Goal: Task Accomplishment & Management: Use online tool/utility

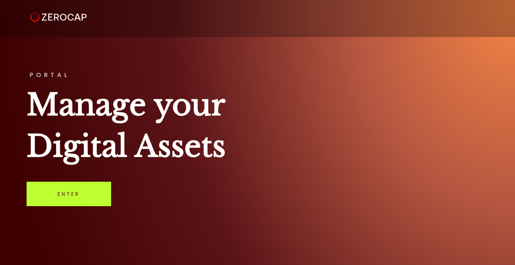
click at [98, 187] on link "Enter" at bounding box center [69, 193] width 85 height 24
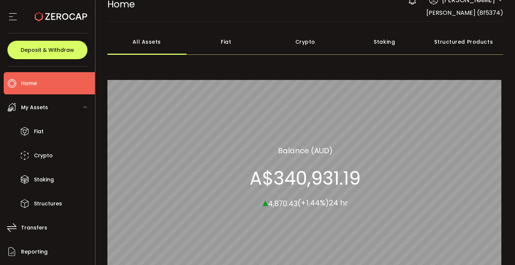
scroll to position [20, 0]
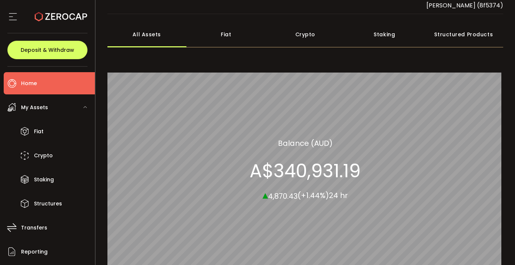
click at [35, 105] on span "My Assets" at bounding box center [34, 107] width 27 height 11
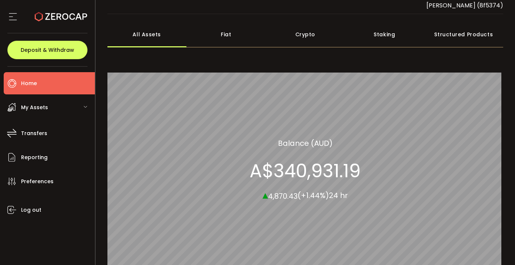
click at [35, 105] on span "My Assets" at bounding box center [34, 107] width 27 height 11
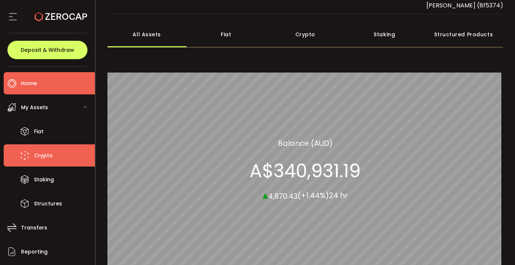
click at [40, 153] on span "Crypto" at bounding box center [43, 155] width 19 height 11
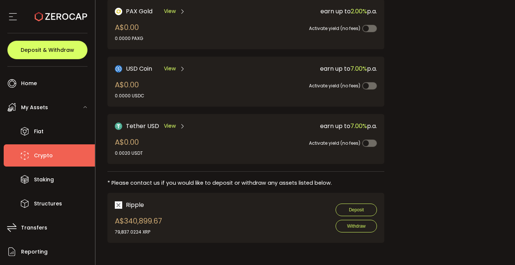
scroll to position [232, 0]
click at [350, 223] on span "Withdraw" at bounding box center [356, 225] width 18 height 5
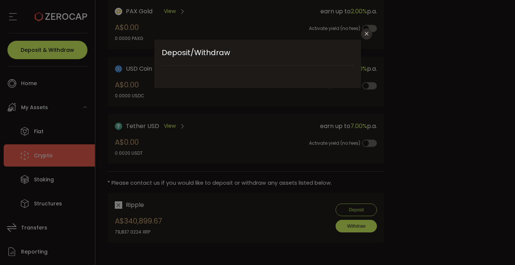
type input "**********"
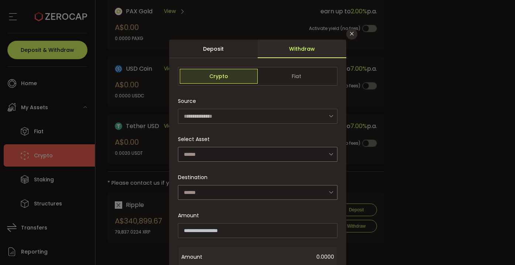
click at [333, 117] on icon "dialog" at bounding box center [331, 115] width 9 height 15
click at [330, 153] on icon "dialog" at bounding box center [331, 153] width 9 height 15
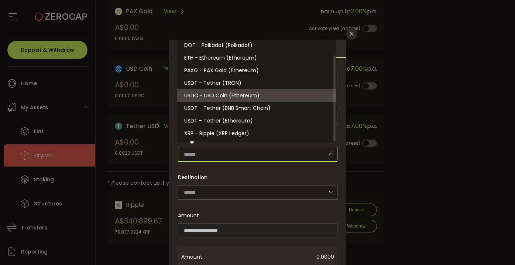
scroll to position [16, 0]
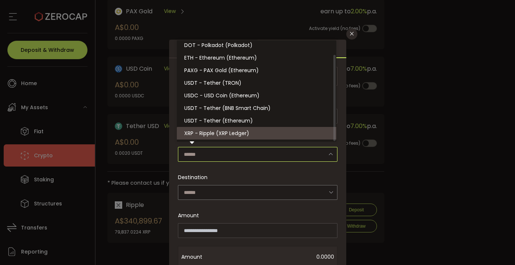
click at [243, 129] on li "XRP - Ripple (XRP Ledger)" at bounding box center [258, 133] width 162 height 13
type input "**********"
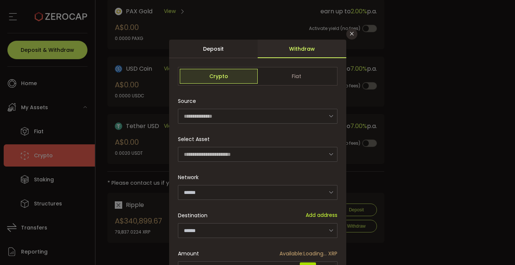
type input "**********"
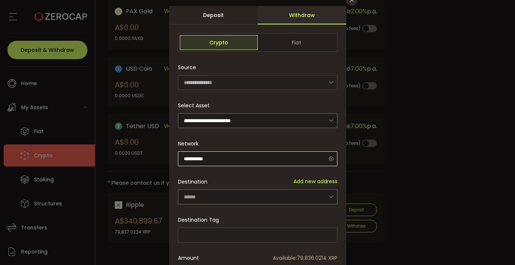
scroll to position [41, 0]
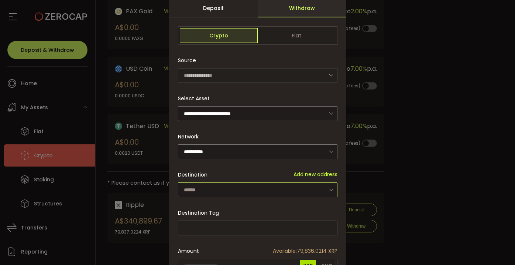
click at [194, 191] on input "dialog" at bounding box center [258, 189] width 160 height 15
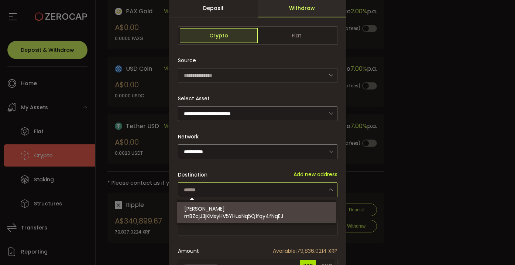
click at [207, 213] on span "rnBZcjJ3jKMxyHV5YHuxNq5Q1fqy4fNqEJ" at bounding box center [233, 215] width 99 height 7
type input "**********"
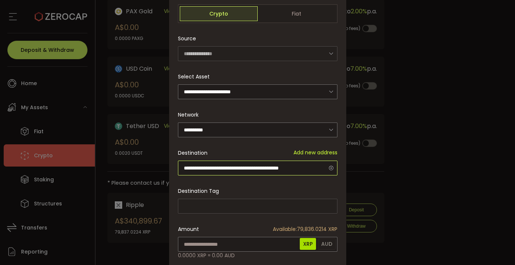
scroll to position [68, 0]
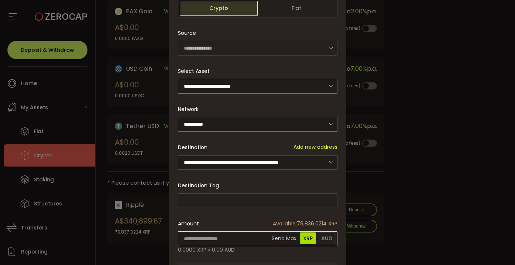
click at [198, 235] on input "dialog" at bounding box center [258, 238] width 160 height 15
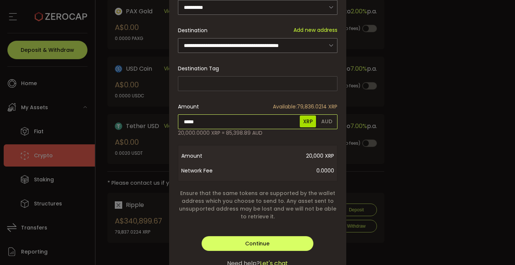
scroll to position [184, 0]
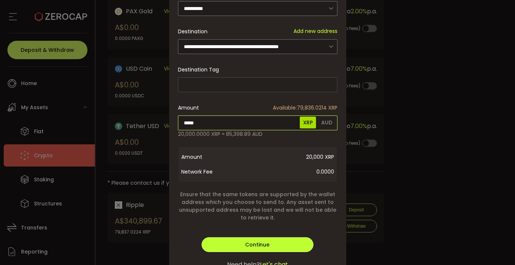
type input "*****"
click at [283, 245] on div "**********" at bounding box center [257, 68] width 177 height 424
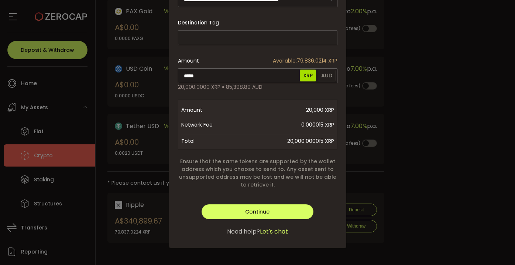
scroll to position [230, 0]
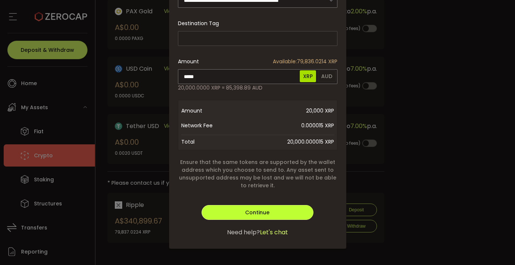
click at [243, 209] on button "Continue" at bounding box center [258, 212] width 112 height 15
click at [250, 210] on span "Verify" at bounding box center [258, 211] width 16 height 7
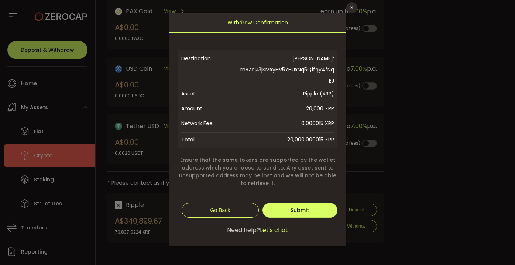
scroll to position [26, 0]
click at [297, 210] on span "Submit" at bounding box center [300, 209] width 18 height 7
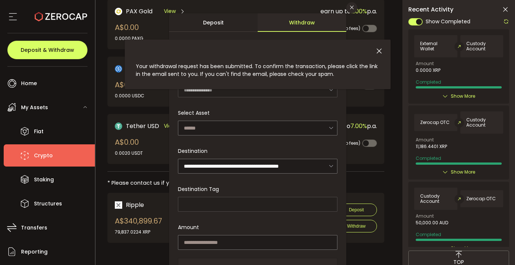
scroll to position [25, 0]
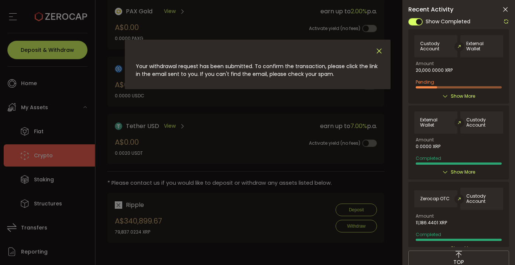
click at [380, 50] on icon "Close" at bounding box center [379, 51] width 8 height 8
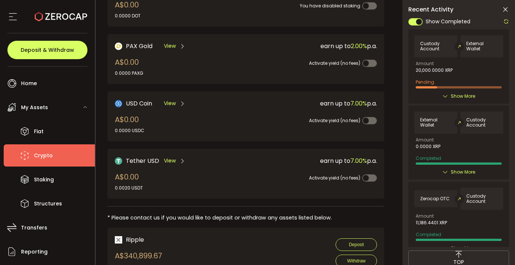
scroll to position [198, 0]
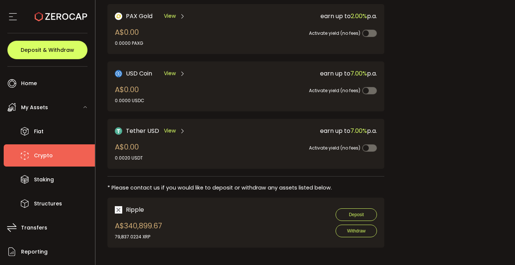
scroll to position [228, 0]
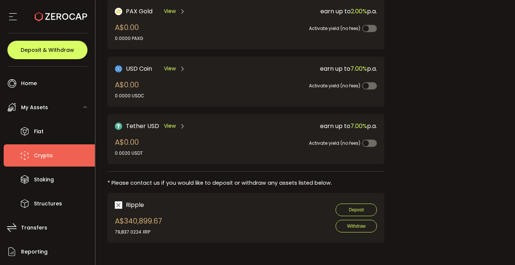
scroll to position [232, 0]
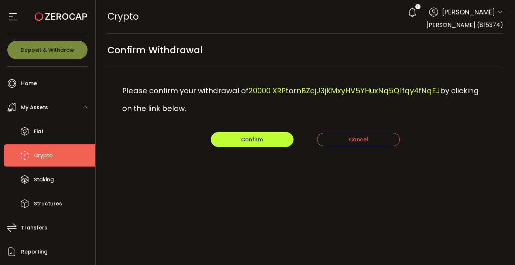
click at [274, 137] on button "Confirm" at bounding box center [252, 139] width 83 height 15
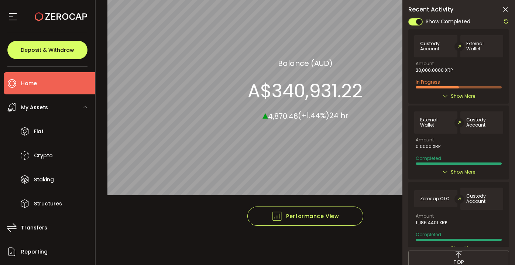
scroll to position [99, 0]
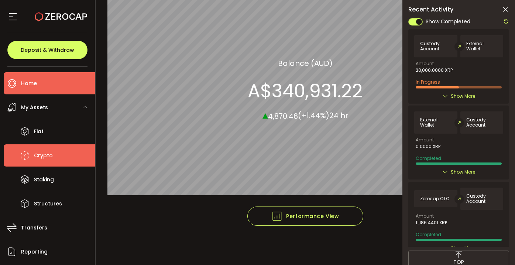
click at [44, 151] on span "Crypto" at bounding box center [43, 155] width 19 height 11
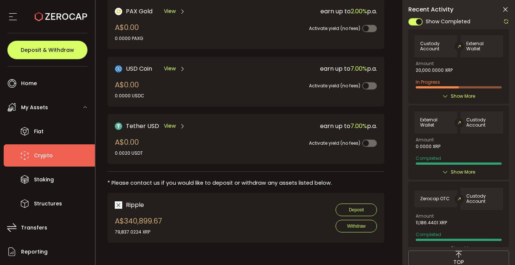
scroll to position [232, 0]
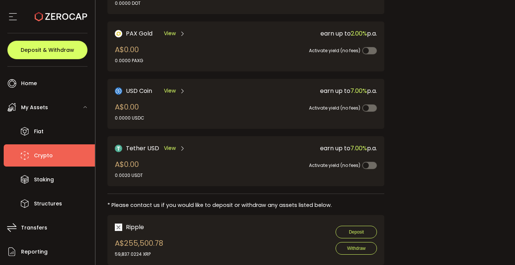
scroll to position [211, 0]
